Goal: Transaction & Acquisition: Subscribe to service/newsletter

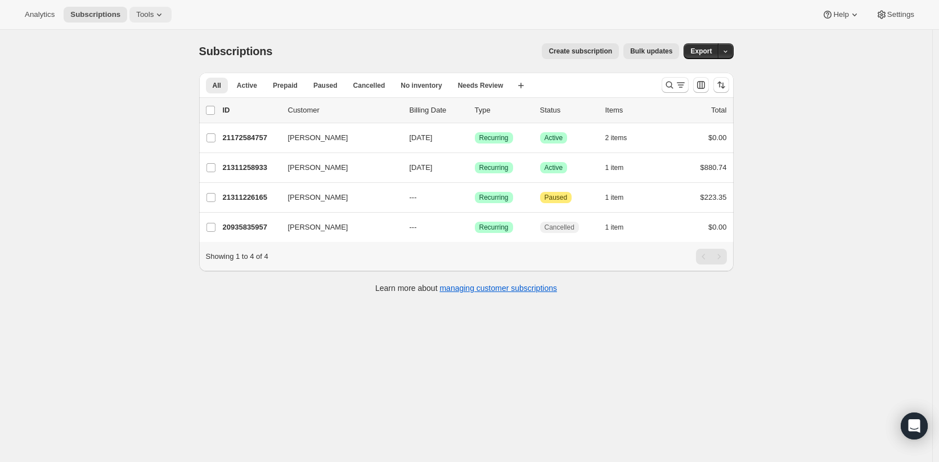
click at [149, 14] on span "Tools" at bounding box center [144, 14] width 17 height 9
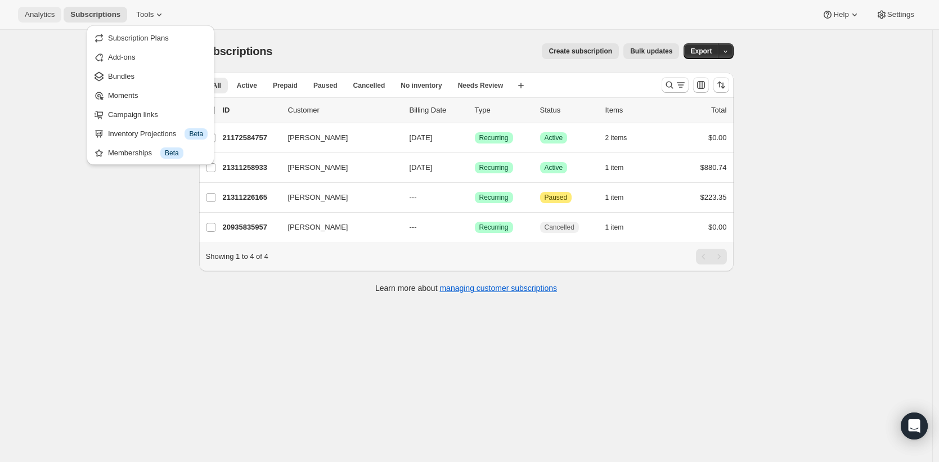
click at [25, 15] on span "Analytics" at bounding box center [40, 14] width 30 height 9
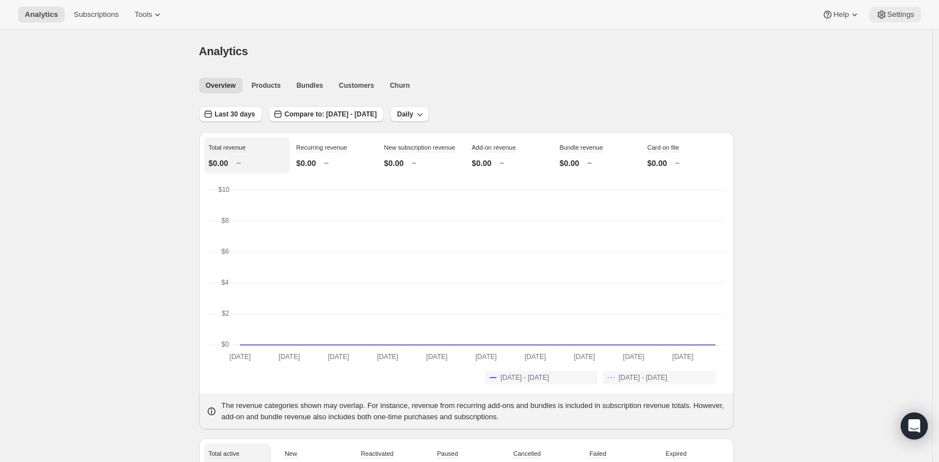
click at [885, 8] on button "Settings" at bounding box center [895, 15] width 52 height 16
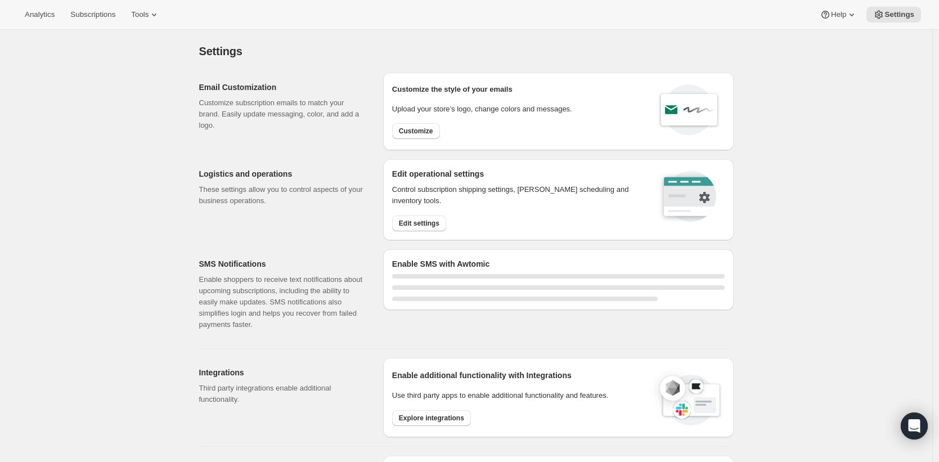
select select "22:00"
select select "09:00"
select select "22:00"
select select "09:00"
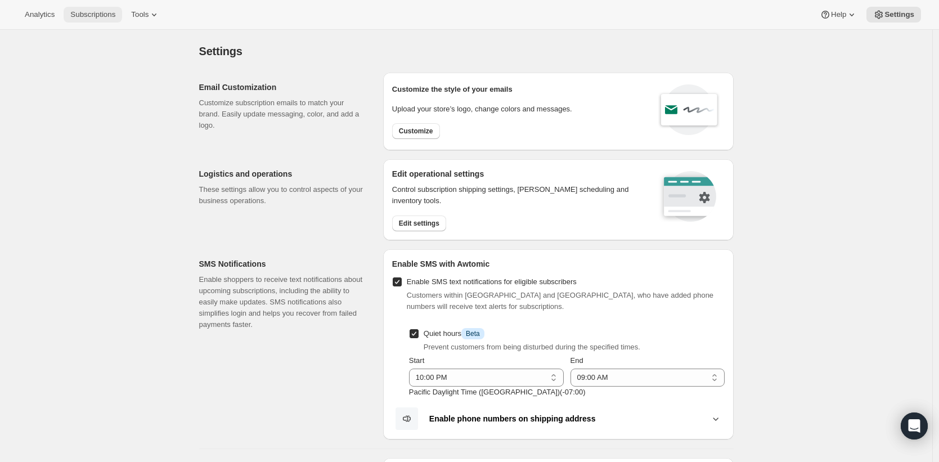
click at [83, 20] on button "Subscriptions" at bounding box center [93, 15] width 59 height 16
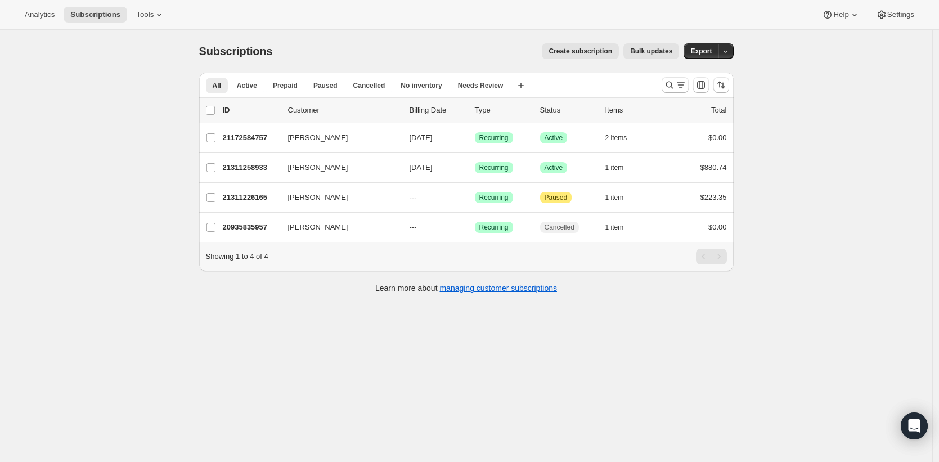
click at [586, 47] on span "Create subscription" at bounding box center [581, 51] width 64 height 9
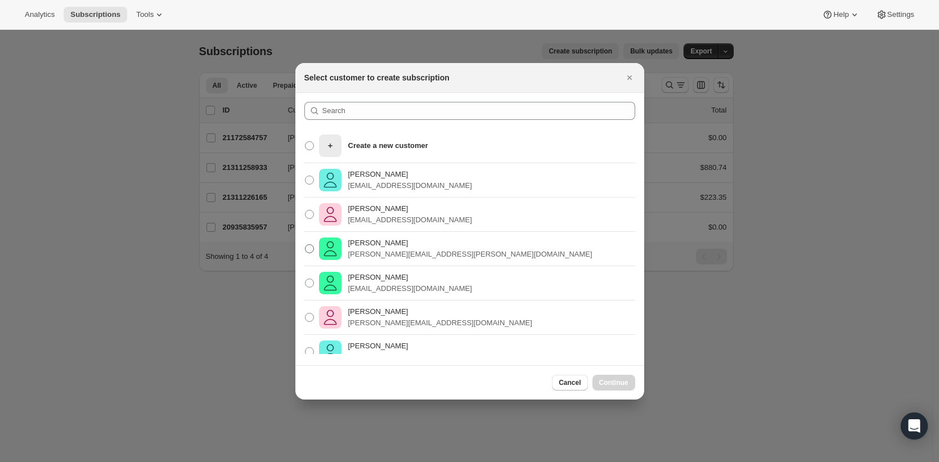
scroll to position [153, 0]
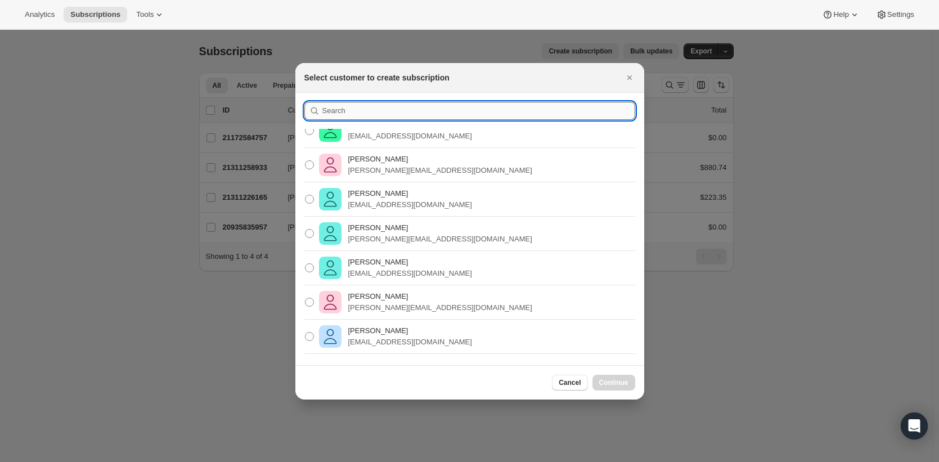
click at [382, 108] on input ":ri:" at bounding box center [478, 111] width 313 height 18
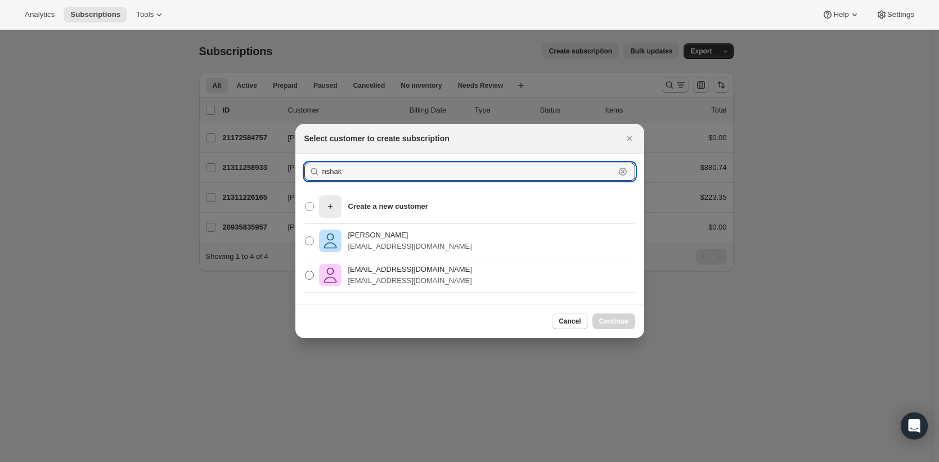
type input "nshak"
click at [362, 284] on p "nshak@1r.agency" at bounding box center [410, 280] width 124 height 11
click at [306, 271] on input "nshak@1r.agency nshak@1r.agency" at bounding box center [305, 271] width 1 height 1
radio input "true"
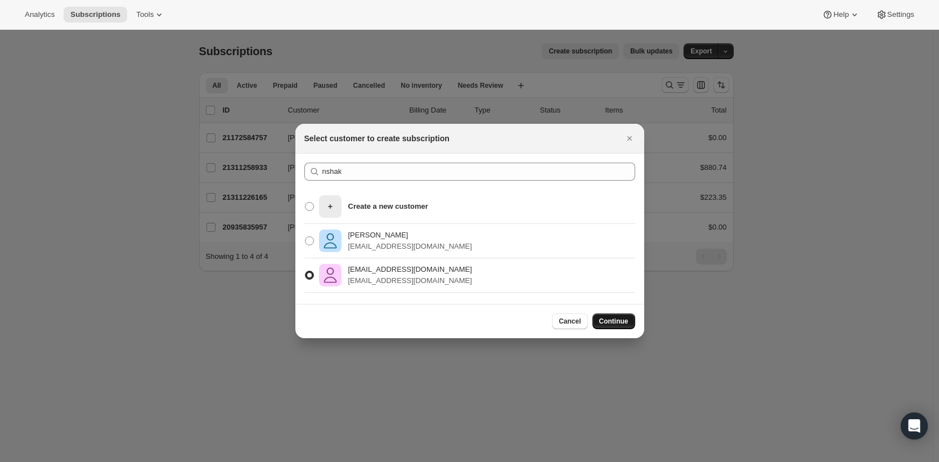
click at [620, 325] on span "Continue" at bounding box center [613, 321] width 29 height 9
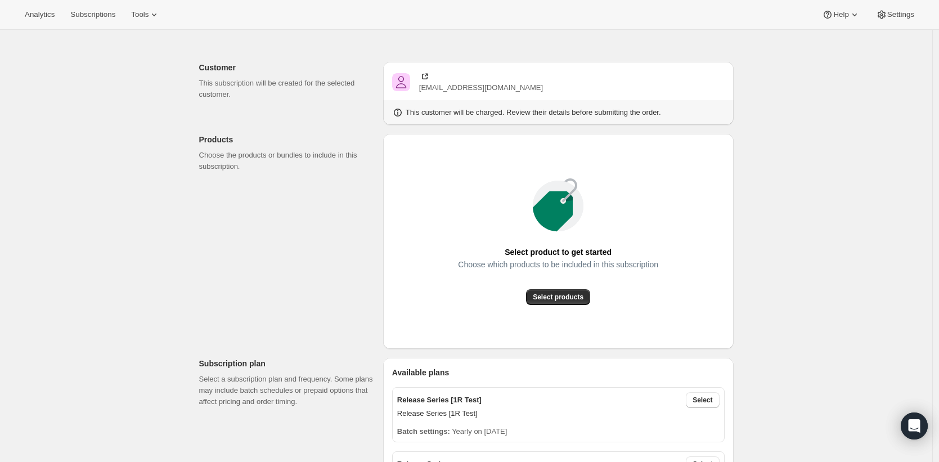
scroll to position [68, 0]
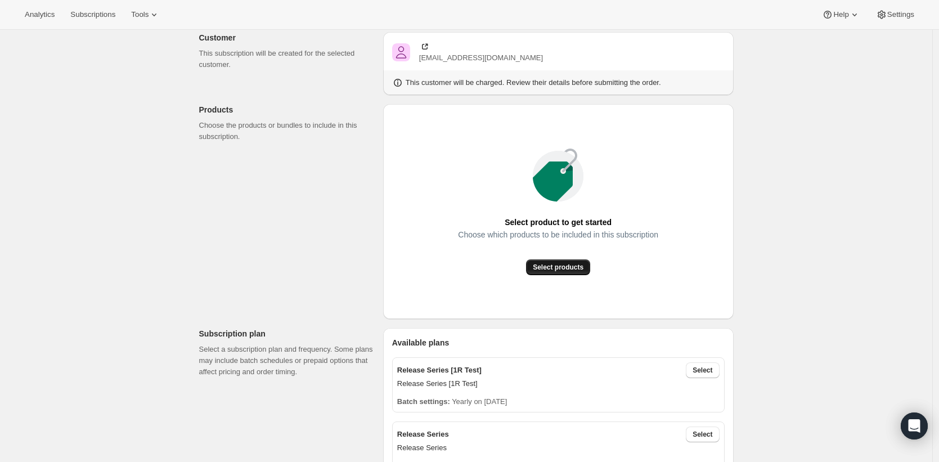
click at [584, 268] on span "Select products" at bounding box center [558, 267] width 51 height 9
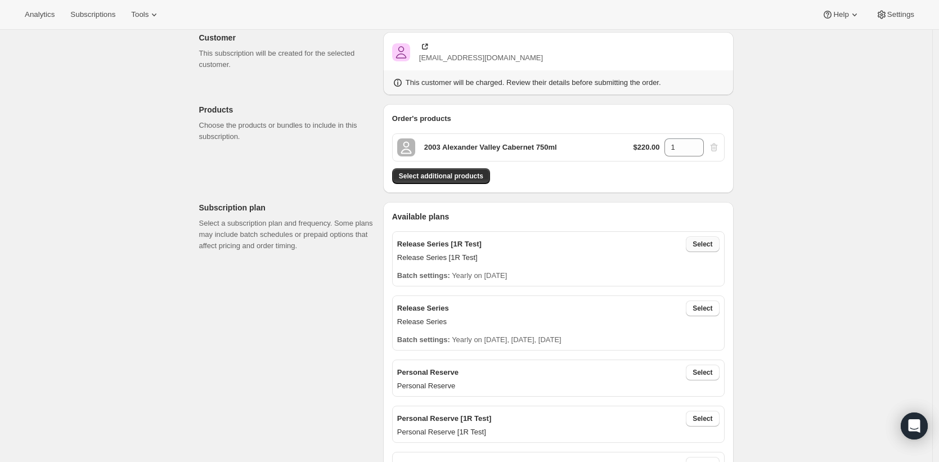
click at [702, 247] on span "Select" at bounding box center [703, 244] width 20 height 9
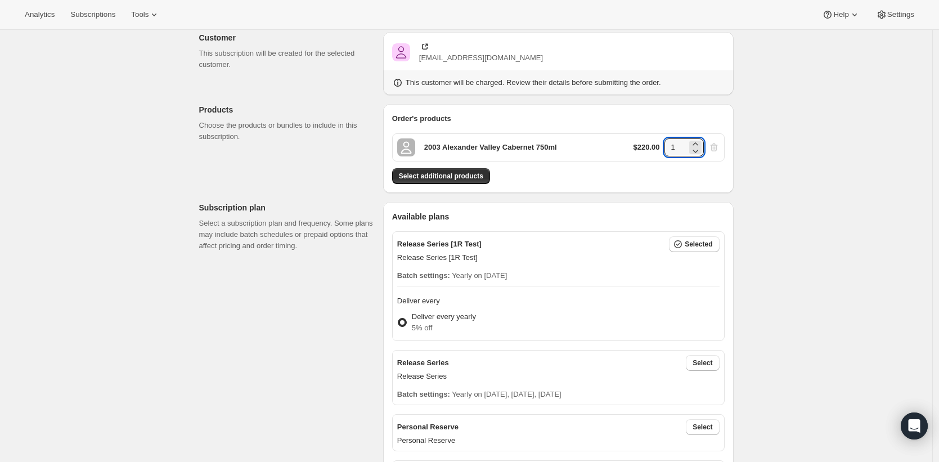
drag, startPoint x: 679, startPoint y: 150, endPoint x: 623, endPoint y: 149, distance: 56.3
click at [623, 149] on div "2003 Alexander Valley Cabernet 750ml $220.00 1" at bounding box center [558, 147] width 333 height 28
type input "0"
click at [712, 148] on div "$220.00 0" at bounding box center [677, 147] width 86 height 18
click at [718, 145] on div "$220.00 0" at bounding box center [677, 147] width 86 height 18
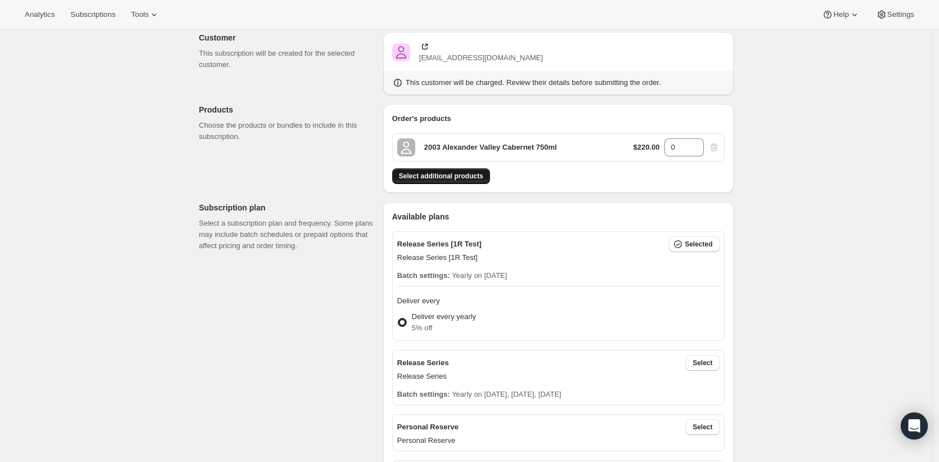
click at [449, 181] on button "Select additional products" at bounding box center [441, 176] width 98 height 16
click at [720, 147] on div "$235.00 1" at bounding box center [677, 147] width 86 height 18
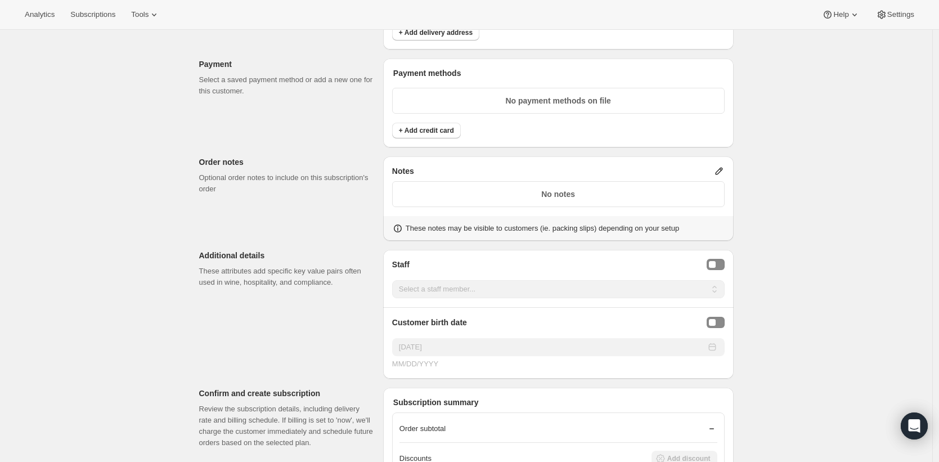
scroll to position [506, 0]
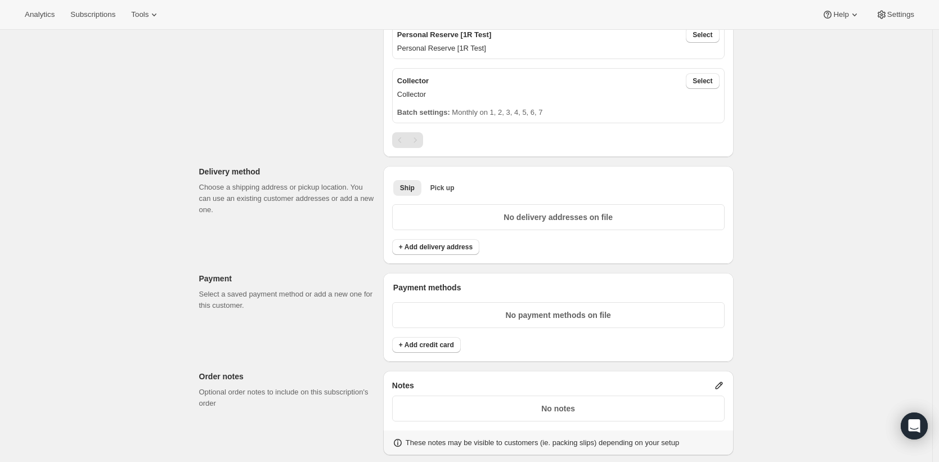
click at [493, 317] on p "No payment methods on file" at bounding box center [559, 315] width 318 height 11
click at [439, 347] on span "+ Add credit card" at bounding box center [426, 344] width 55 height 9
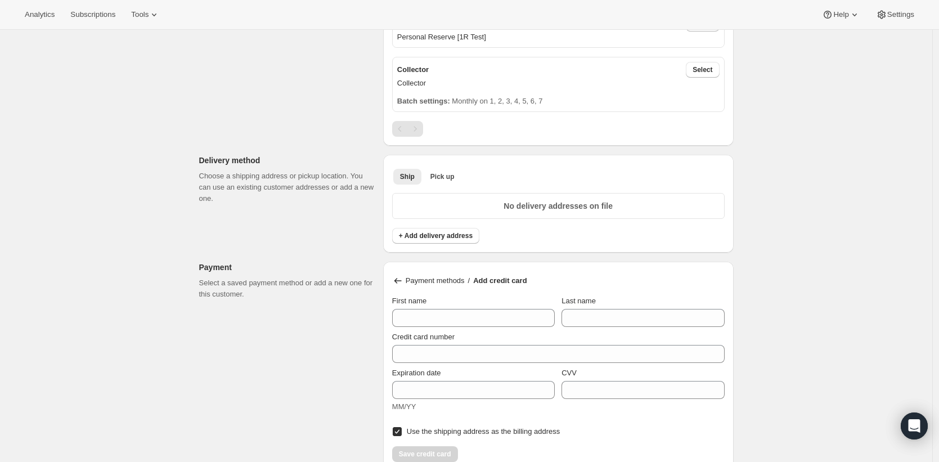
scroll to position [641, 0]
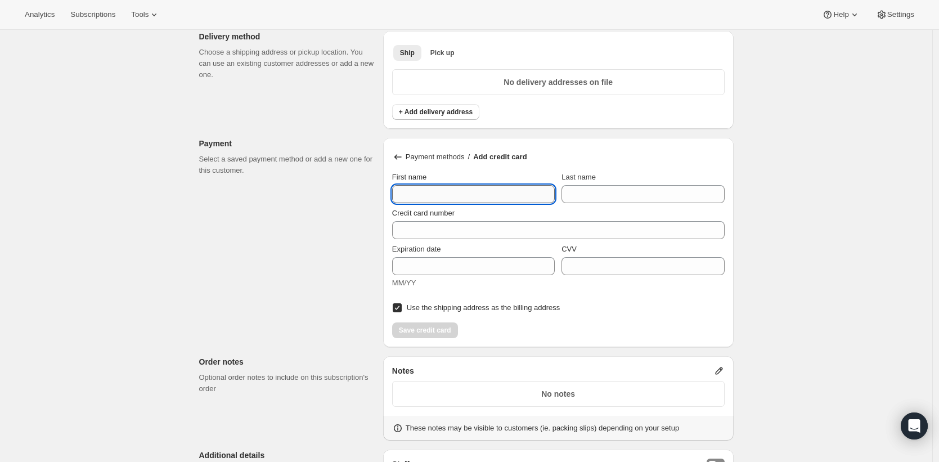
click at [431, 196] on input "First name" at bounding box center [473, 194] width 163 height 18
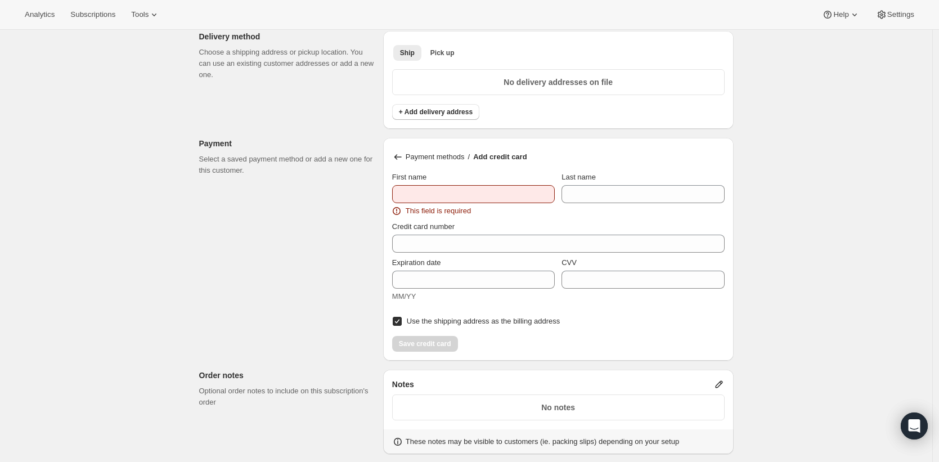
click at [361, 217] on div "Customer This subscription will be created for the selected customer. nshak@1r.…" at bounding box center [462, 174] width 544 height 1485
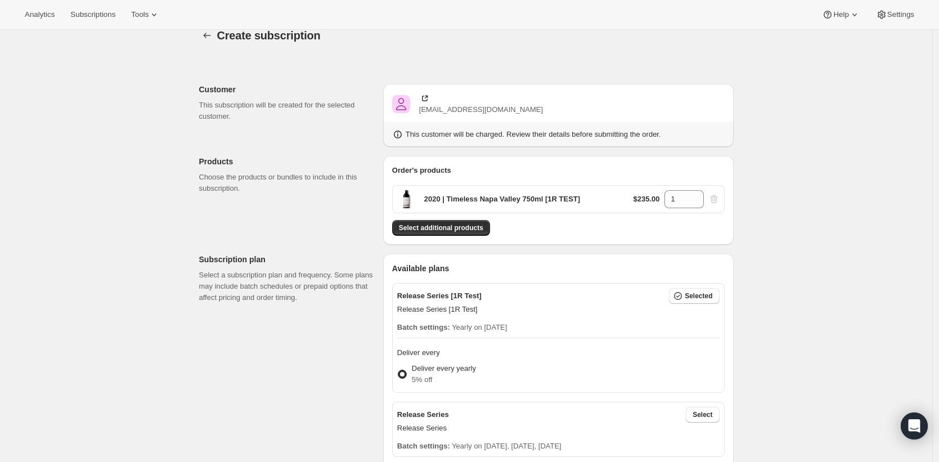
scroll to position [0, 0]
